Goal: Information Seeking & Learning: Learn about a topic

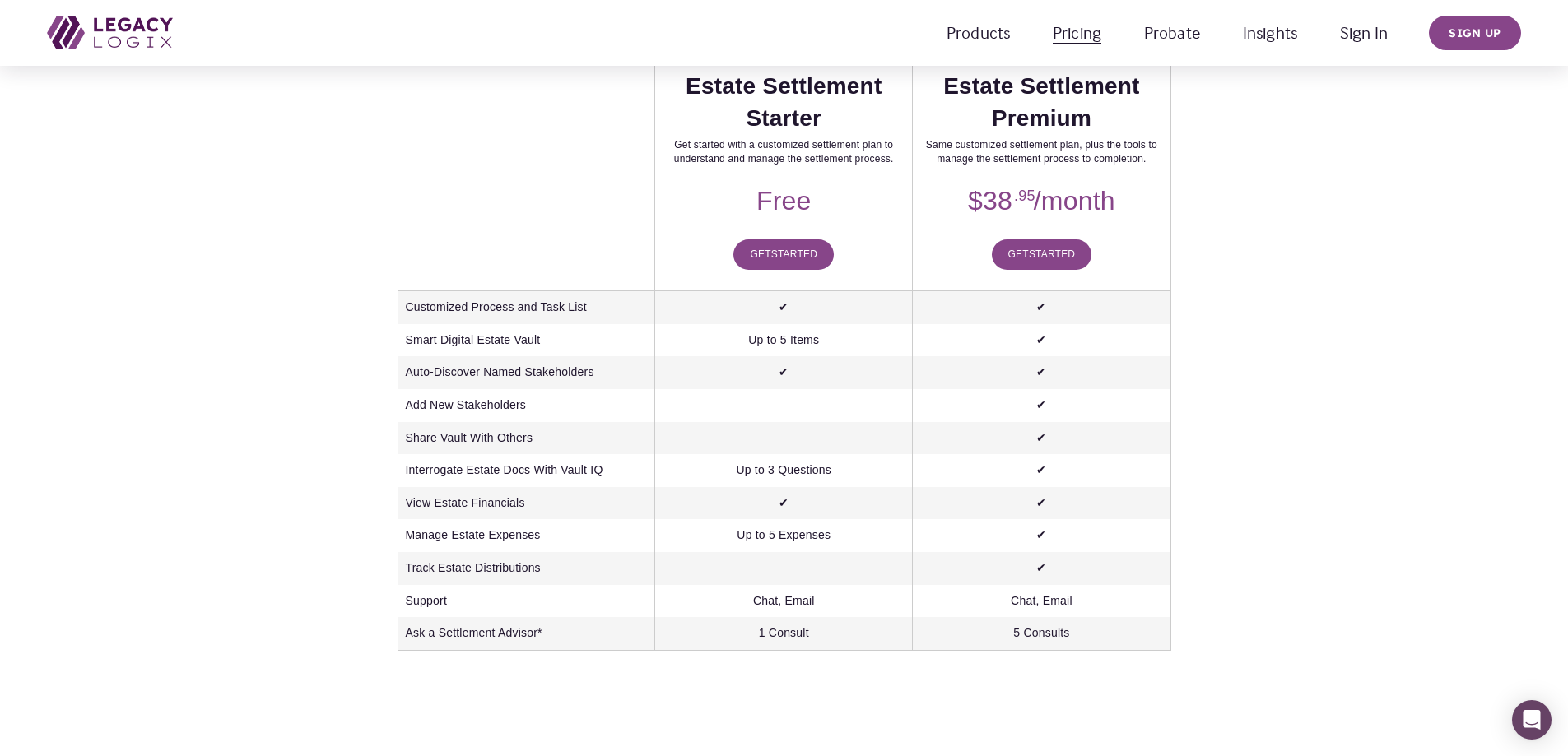
scroll to position [329, 0]
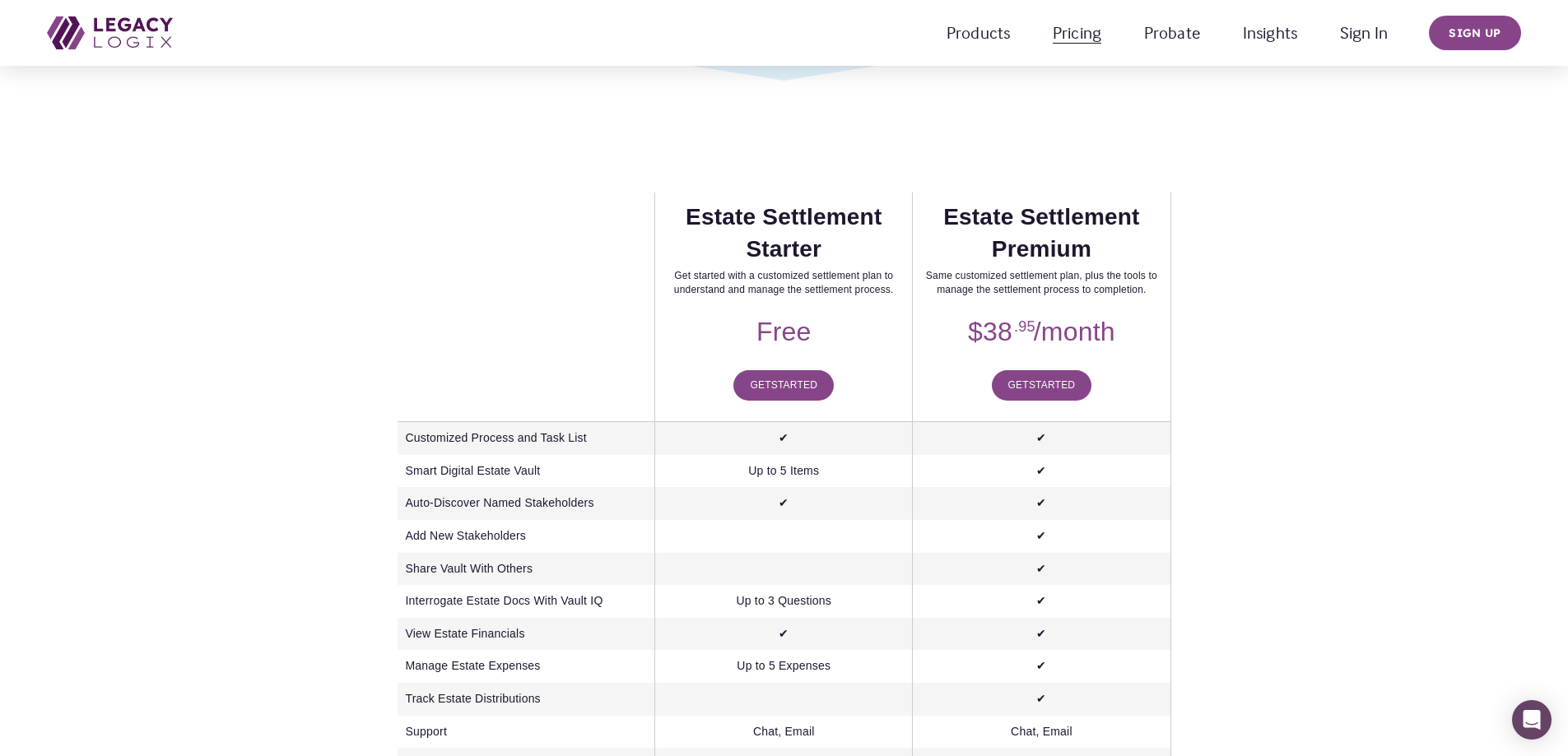
click at [0, 0] on span "Pricing Estate Management" at bounding box center [0, 0] width 0 height 0
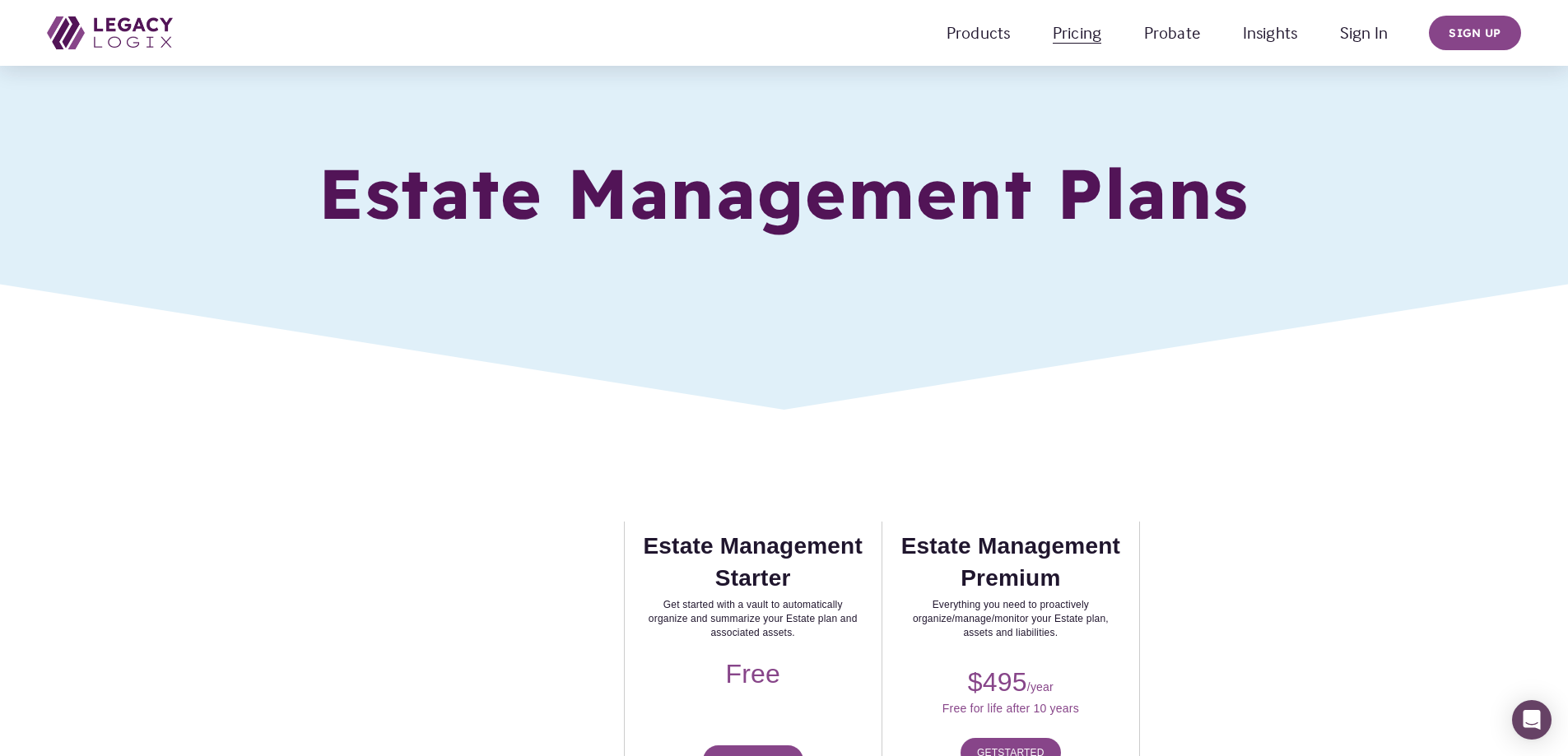
click at [0, 0] on span "Pricing Estate Settlement" at bounding box center [0, 0] width 0 height 0
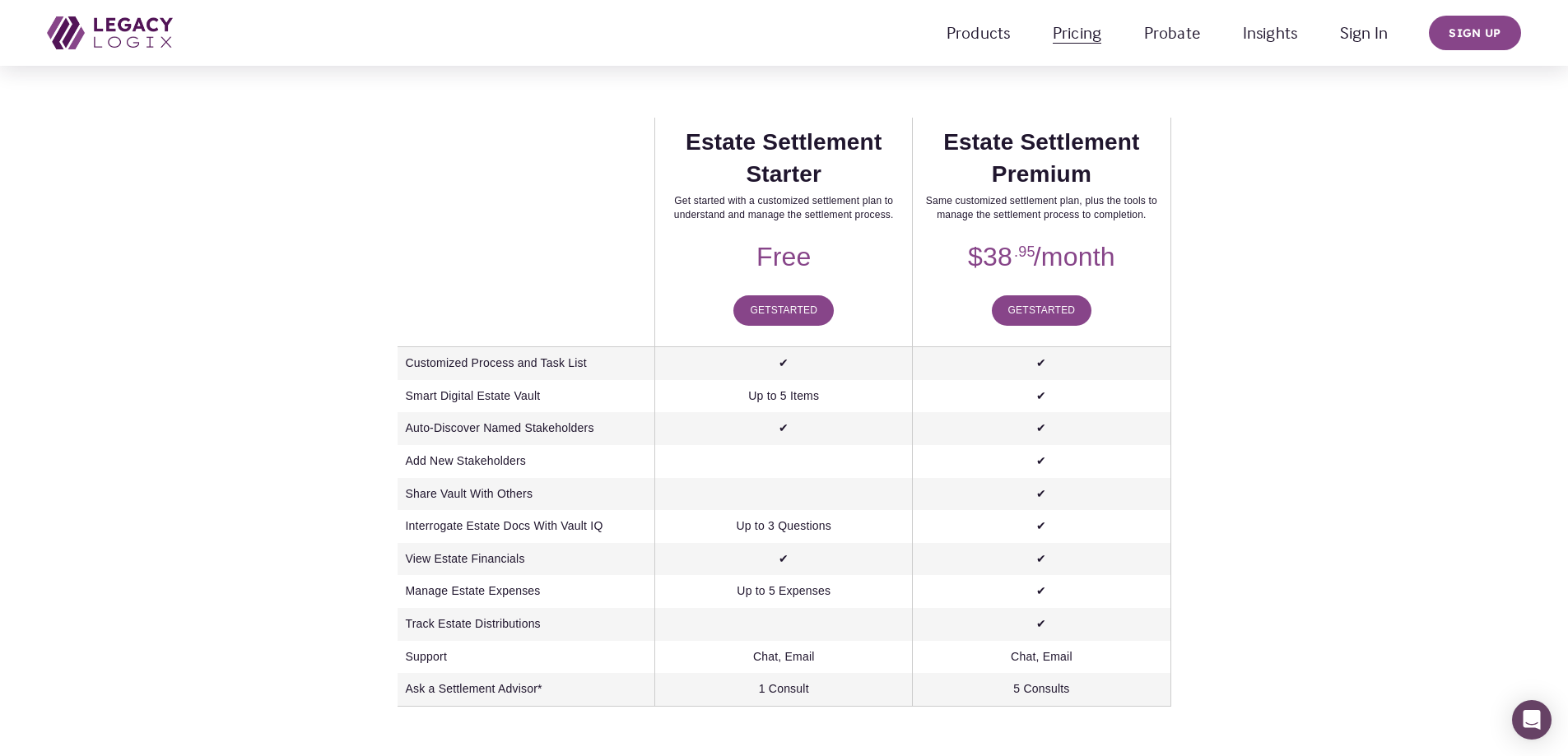
scroll to position [396, 0]
